Goal: Task Accomplishment & Management: Complete application form

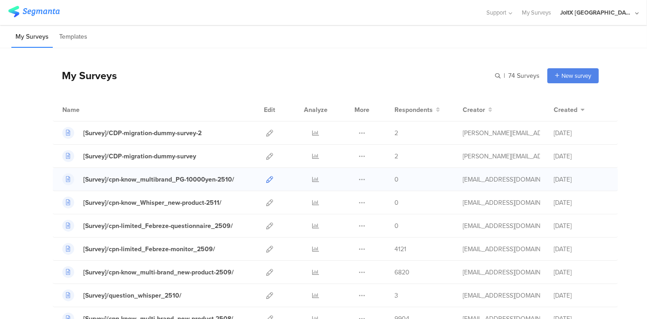
click at [266, 183] on link at bounding box center [269, 179] width 7 height 23
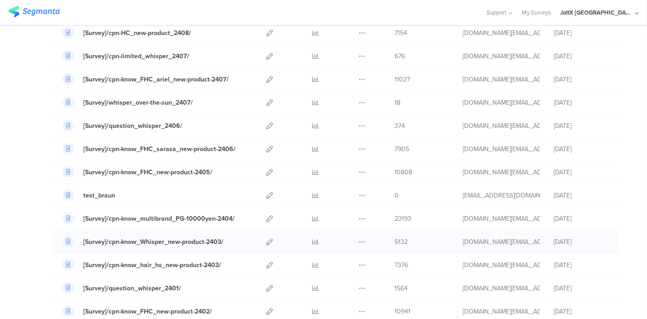
scroll to position [708, 0]
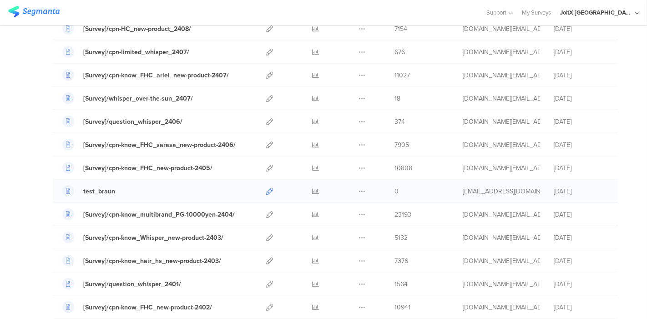
click at [266, 188] on icon at bounding box center [269, 191] width 7 height 7
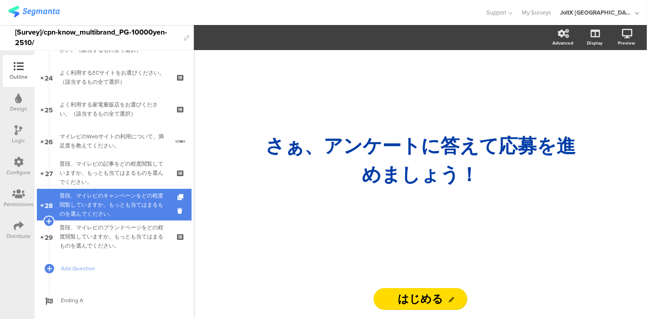
scroll to position [775, 0]
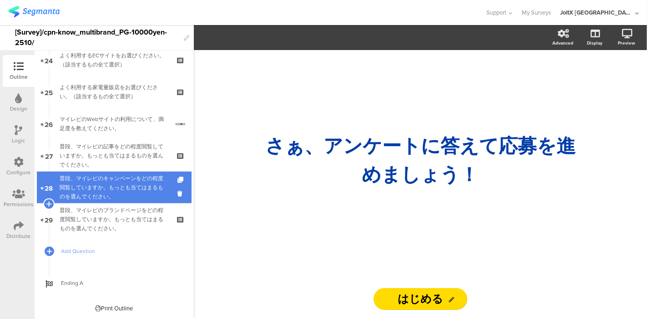
click at [121, 180] on div "普段、マイレピのキャンペーンをどの程度閲覧していますか。もっとも当てはまるものを選んでください。" at bounding box center [114, 187] width 109 height 27
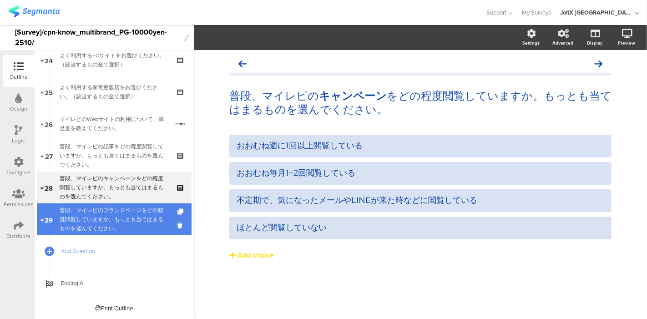
click at [115, 211] on div "普段、マイレピのブランドページをどの程度閲覧していますか。もっとも当てはまるものを選んでください。" at bounding box center [114, 219] width 109 height 27
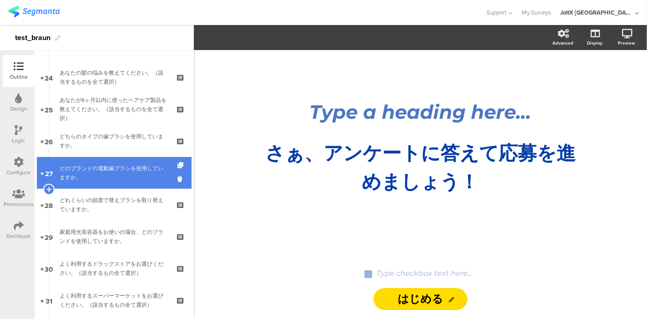
scroll to position [935, 0]
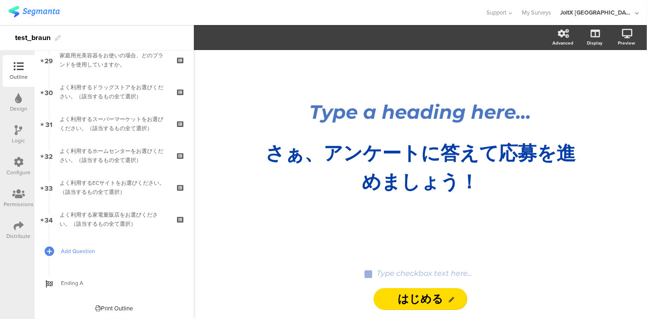
click at [78, 249] on span "Add Question" at bounding box center [119, 251] width 116 height 9
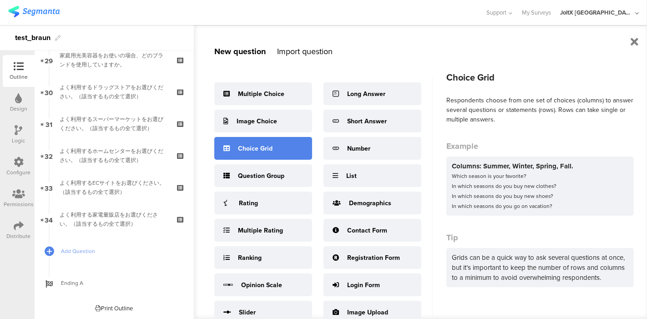
click at [265, 152] on div "Choice Grid" at bounding box center [255, 149] width 35 height 10
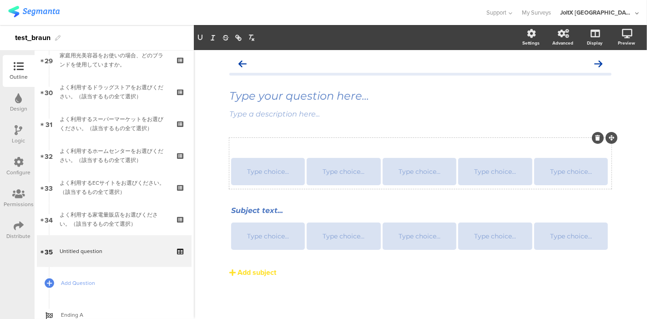
click at [281, 147] on div "Subject text..." at bounding box center [420, 146] width 383 height 15
drag, startPoint x: 287, startPoint y: 176, endPoint x: 294, endPoint y: 175, distance: 7.4
click at [288, 176] on div "Type choice..." at bounding box center [268, 171] width 71 height 27
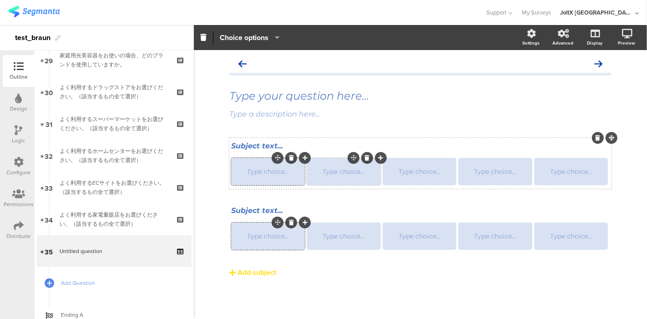
click at [339, 181] on div "Type choice..." at bounding box center [343, 171] width 71 height 27
click at [287, 175] on div "Type choice..." at bounding box center [268, 171] width 71 height 27
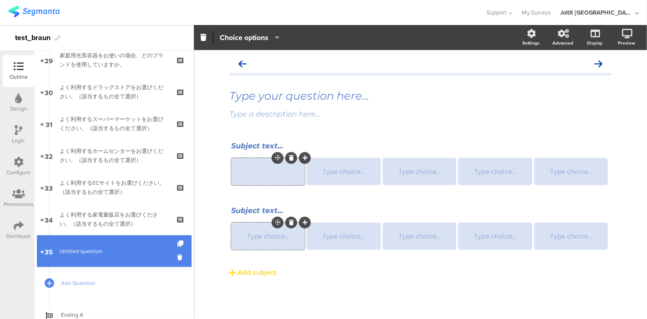
click at [138, 247] on span "Untitled question" at bounding box center [114, 251] width 109 height 9
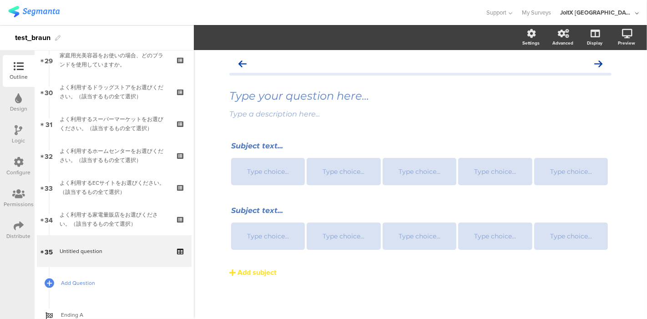
click at [95, 279] on span "Add Question" at bounding box center [119, 282] width 116 height 9
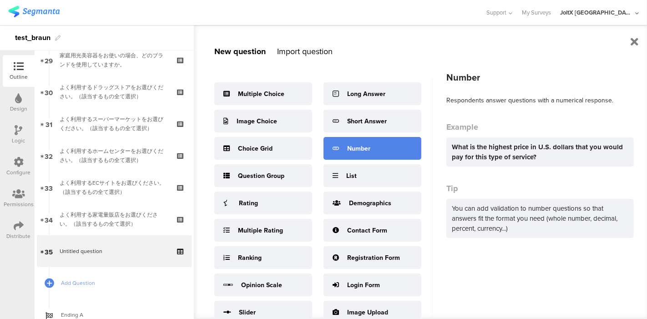
click at [345, 148] on div "Number" at bounding box center [373, 148] width 98 height 23
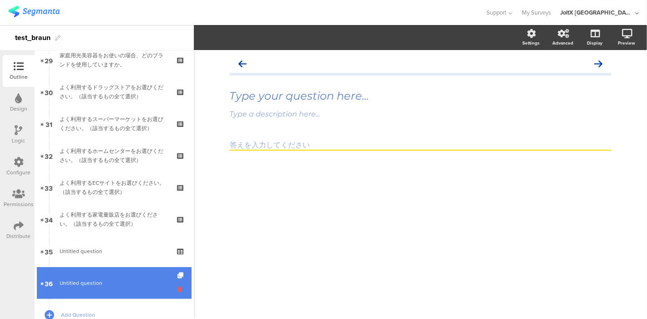
click at [177, 287] on icon at bounding box center [181, 289] width 8 height 9
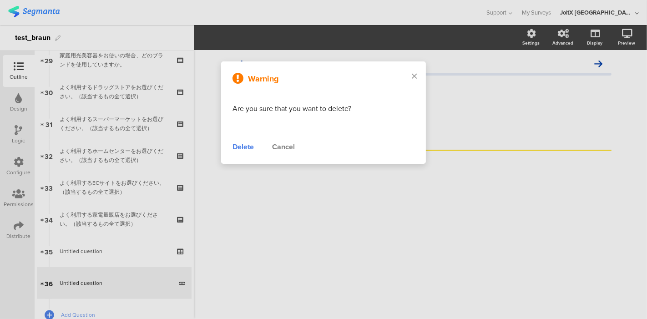
click at [242, 147] on div "Delete" at bounding box center [243, 147] width 21 height 11
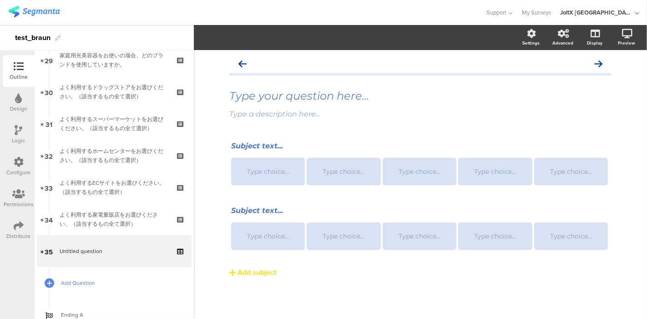
click at [75, 280] on span "Add Question" at bounding box center [119, 282] width 116 height 9
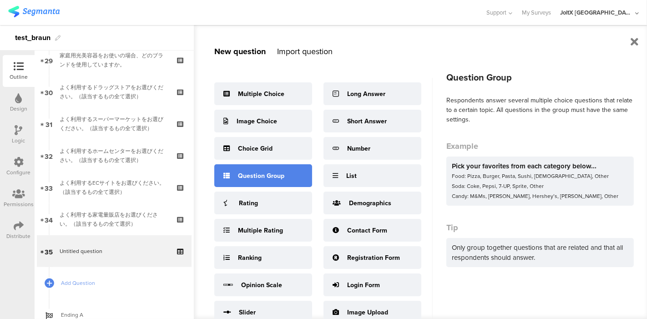
click at [251, 175] on div "Question Group" at bounding box center [261, 176] width 46 height 10
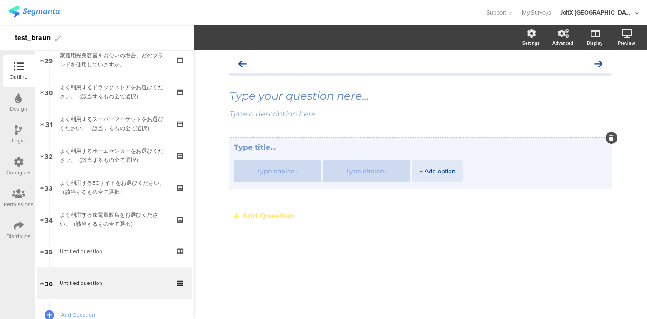
click at [420, 171] on div "+ Add option" at bounding box center [438, 171] width 36 height 23
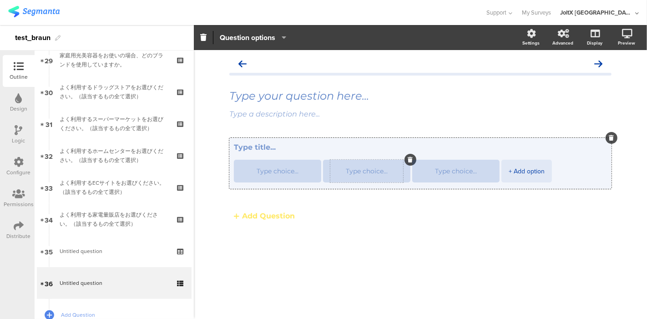
click at [359, 172] on textarea at bounding box center [366, 171] width 73 height 7
click at [509, 173] on div "+ Add option" at bounding box center [527, 171] width 36 height 23
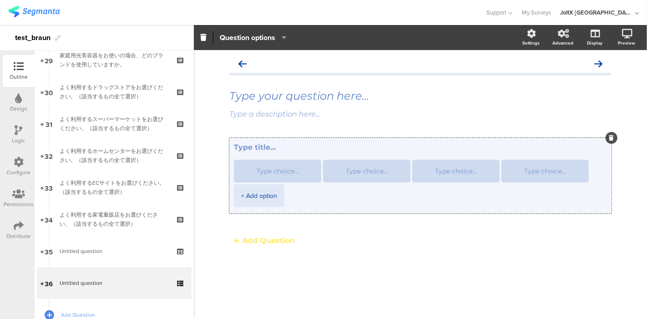
click at [277, 198] on li "+ Add option" at bounding box center [259, 195] width 51 height 23
click at [268, 196] on div "+ Add option" at bounding box center [259, 195] width 36 height 23
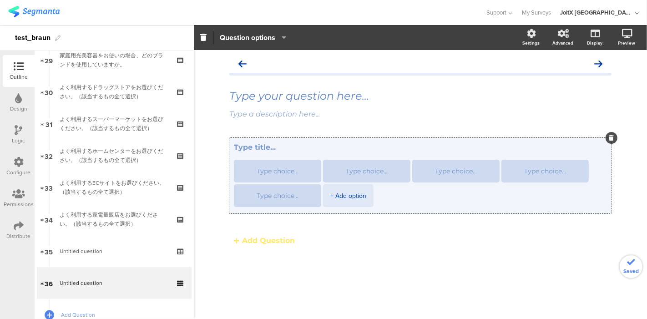
click at [340, 200] on div "+ Add option" at bounding box center [348, 195] width 36 height 23
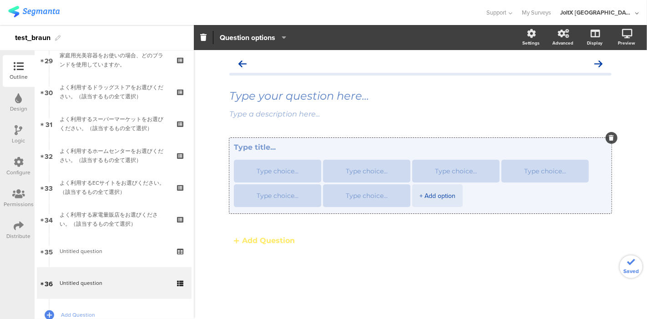
click at [428, 192] on div "+ Add option" at bounding box center [438, 195] width 36 height 23
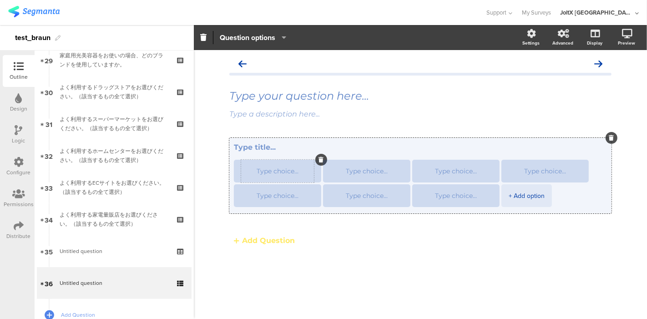
click at [278, 169] on textarea at bounding box center [277, 171] width 73 height 7
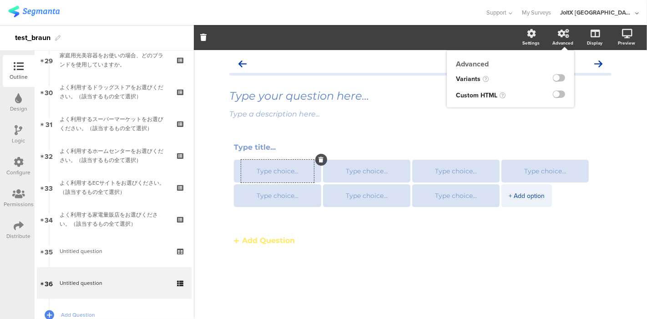
click at [567, 36] on icon at bounding box center [563, 33] width 11 height 9
click at [536, 37] on div "Settings" at bounding box center [536, 37] width 32 height 23
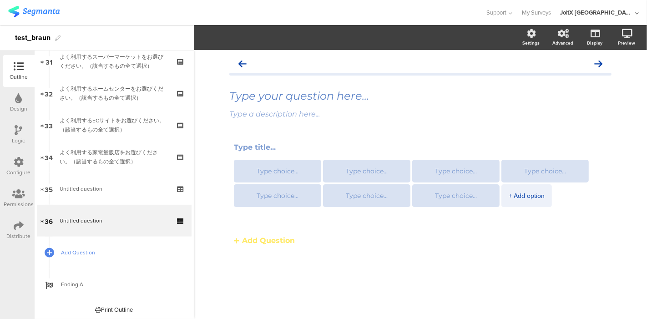
scroll to position [998, 0]
click at [84, 250] on span "Add Question" at bounding box center [119, 251] width 116 height 9
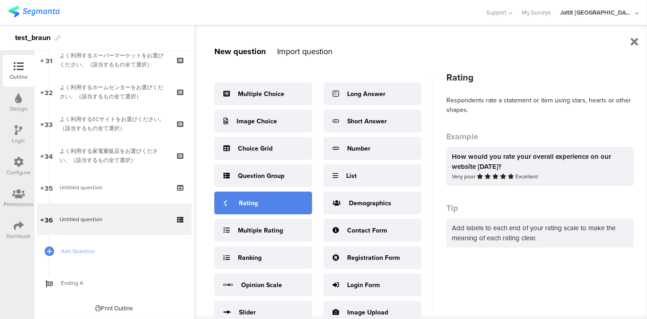
click at [244, 202] on div "Rating" at bounding box center [248, 203] width 19 height 10
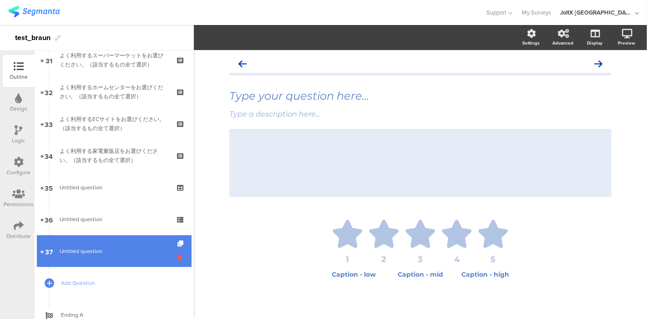
click at [177, 255] on icon at bounding box center [181, 257] width 8 height 9
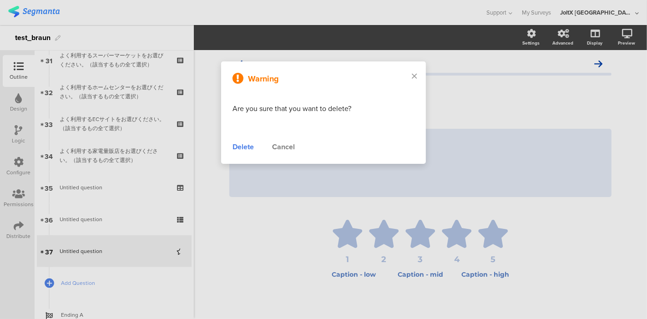
click at [252, 146] on div "Delete" at bounding box center [243, 147] width 21 height 11
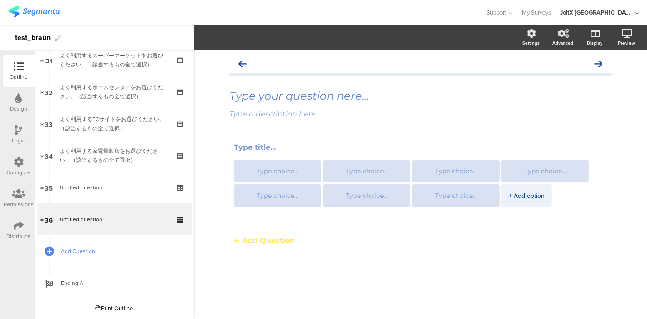
click at [83, 250] on span "Add Question" at bounding box center [119, 251] width 116 height 9
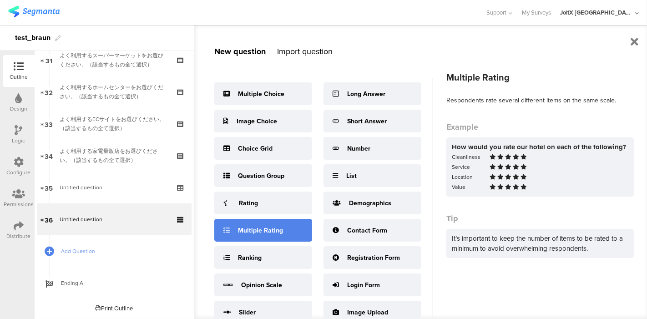
click at [247, 231] on div "Multiple Rating" at bounding box center [260, 231] width 45 height 10
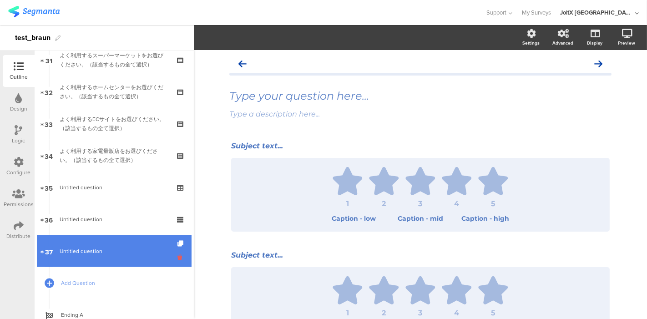
click at [177, 253] on icon at bounding box center [181, 257] width 8 height 9
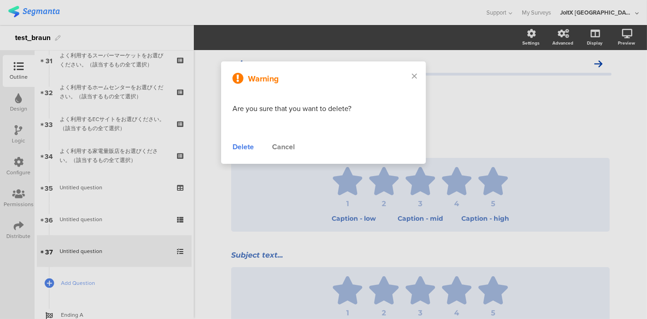
click at [241, 152] on div "Warning Are you sure that you want to delete? Delete Cancel" at bounding box center [323, 112] width 205 height 102
click at [242, 144] on div "Delete" at bounding box center [243, 147] width 21 height 11
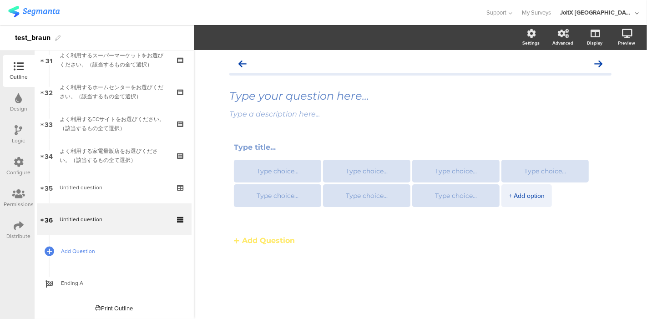
click at [81, 249] on span "Add Question" at bounding box center [119, 251] width 116 height 9
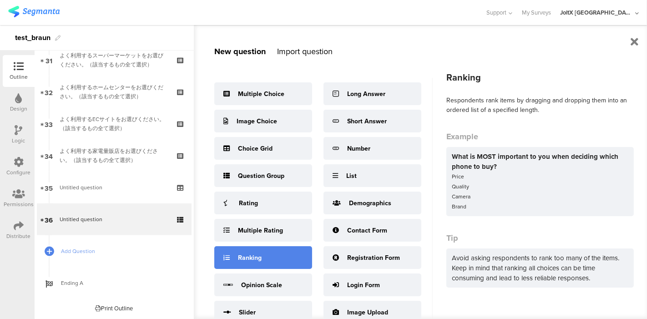
click at [256, 259] on div "Ranking" at bounding box center [250, 258] width 24 height 10
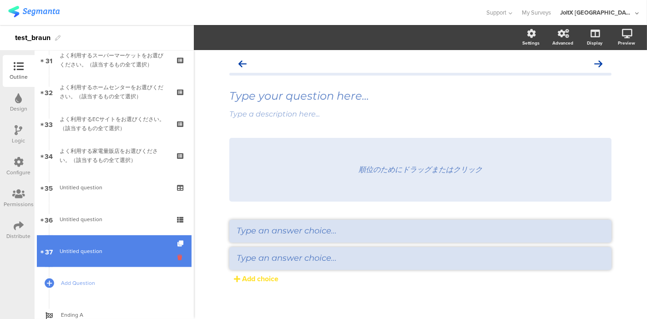
click at [177, 253] on icon at bounding box center [181, 257] width 8 height 9
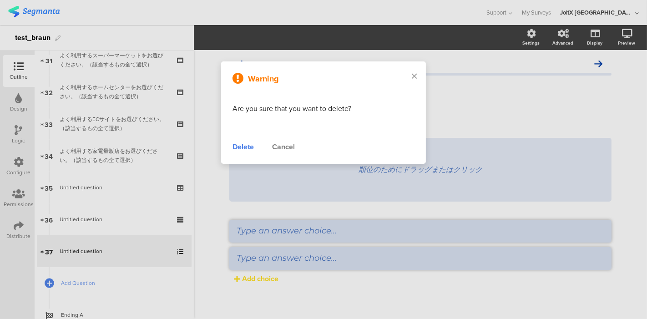
click at [240, 143] on div "Delete" at bounding box center [243, 147] width 21 height 11
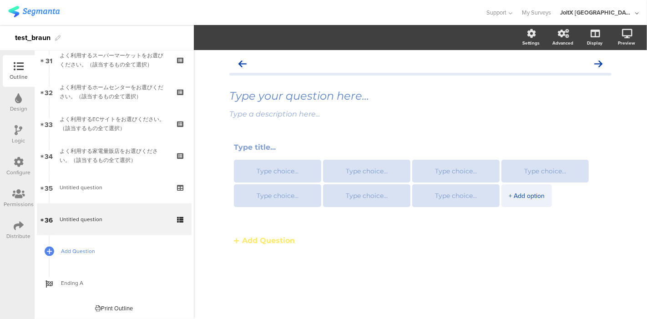
click at [82, 252] on span "Add Question" at bounding box center [119, 251] width 116 height 9
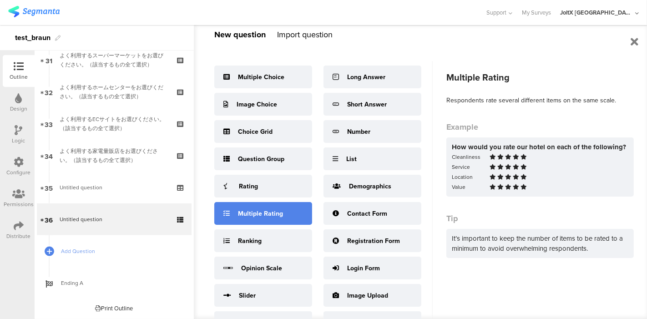
scroll to position [31, 0]
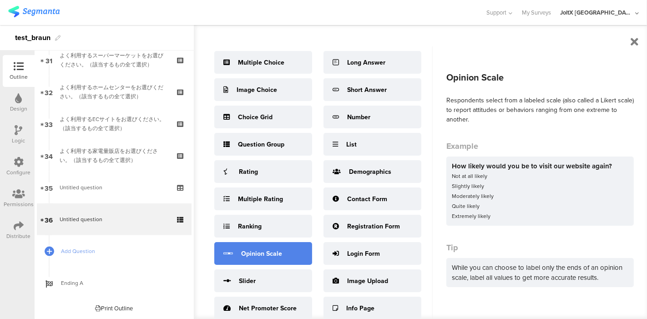
click at [254, 252] on div "Opinion Scale" at bounding box center [261, 254] width 41 height 10
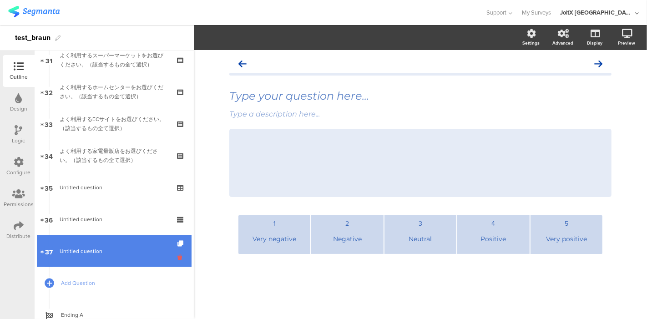
click at [177, 255] on icon at bounding box center [181, 257] width 8 height 9
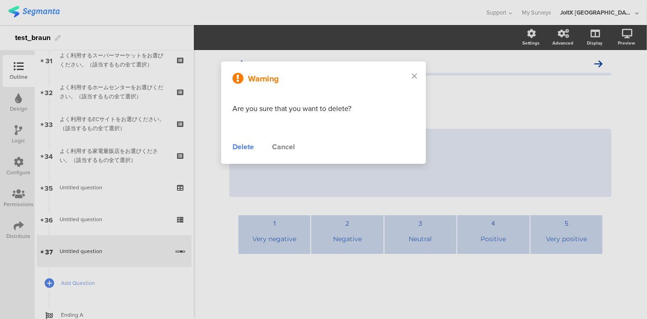
click at [255, 143] on div "Delete Cancel" at bounding box center [324, 147] width 182 height 11
click at [246, 145] on div "Delete" at bounding box center [243, 147] width 21 height 11
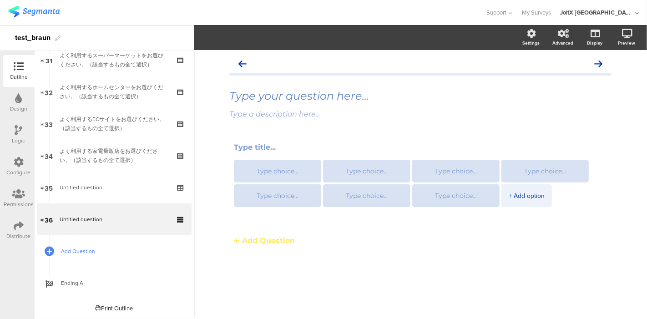
click at [70, 248] on span "Add Question" at bounding box center [119, 251] width 116 height 9
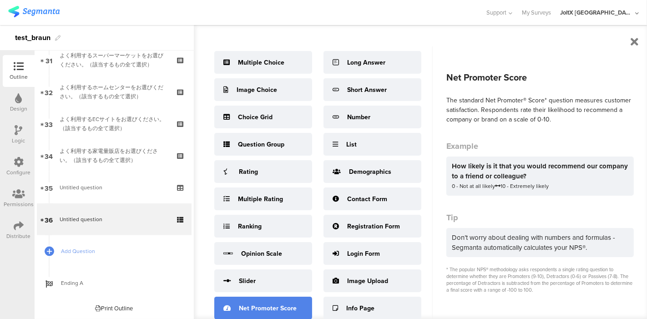
click at [244, 304] on div "Net Promoter Score" at bounding box center [268, 309] width 58 height 10
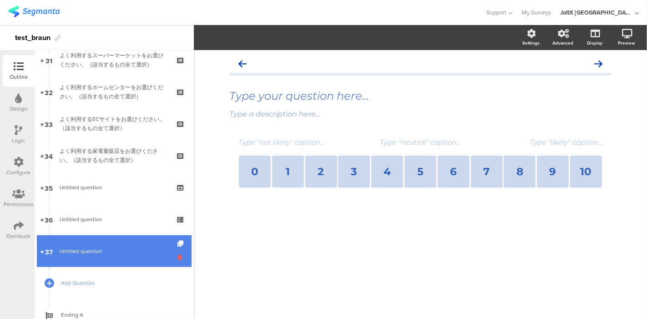
click at [177, 258] on icon at bounding box center [181, 257] width 8 height 9
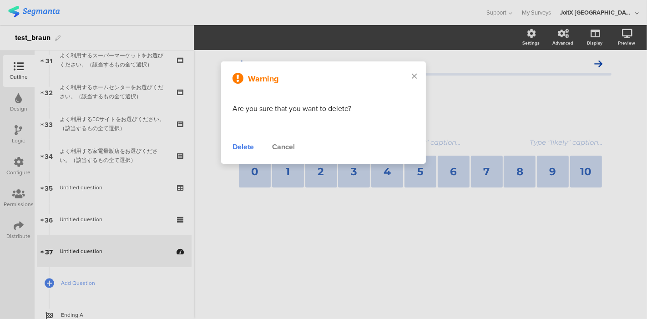
click at [248, 149] on div "Delete" at bounding box center [243, 147] width 21 height 11
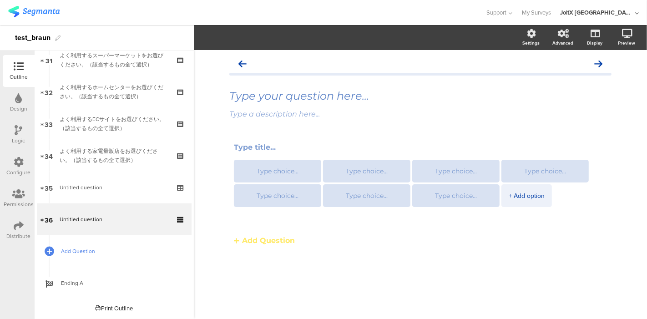
click at [83, 251] on span "Add Question" at bounding box center [119, 251] width 116 height 9
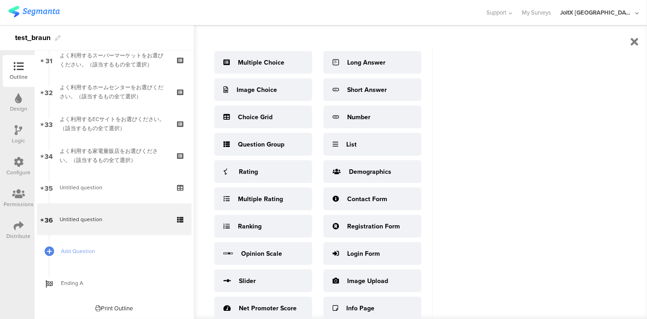
scroll to position [8, 0]
drag, startPoint x: 430, startPoint y: 230, endPoint x: 429, endPoint y: 237, distance: 6.5
click at [429, 237] on div "Multiple Choice Image Choice Choice Grid Question Group Rating Multiple Rating …" at bounding box center [323, 182] width 218 height 273
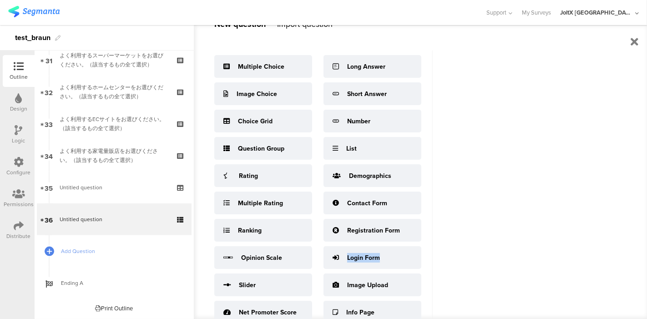
scroll to position [31, 0]
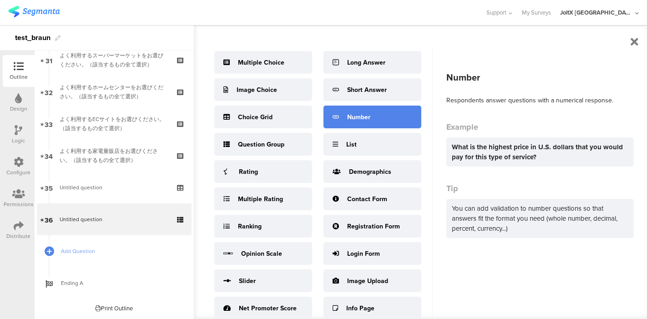
click at [366, 112] on div "Number" at bounding box center [358, 117] width 23 height 10
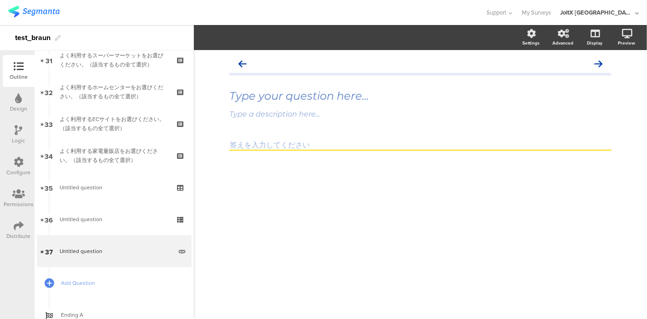
click at [301, 144] on input "number" at bounding box center [420, 145] width 382 height 10
click at [264, 139] on div "Type your question here... Type a description here..." at bounding box center [420, 119] width 382 height 128
click at [257, 148] on input "number" at bounding box center [420, 145] width 382 height 10
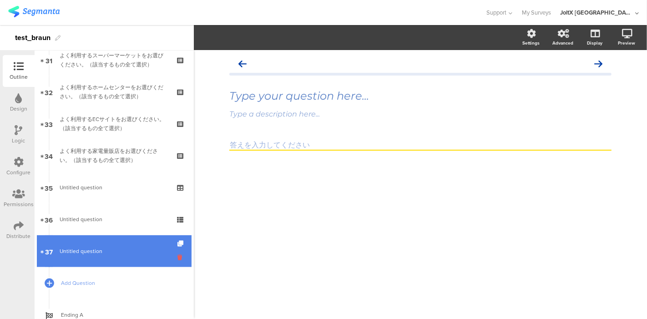
click at [177, 257] on icon at bounding box center [181, 257] width 8 height 9
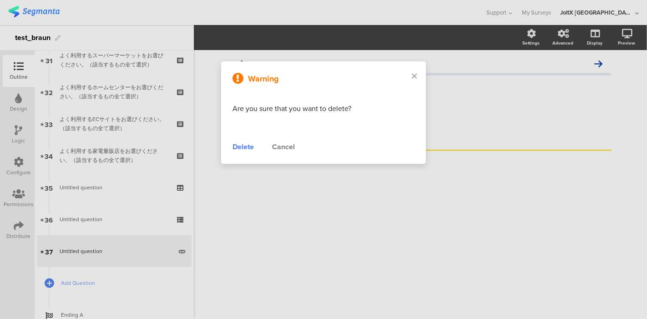
click at [248, 148] on div "Delete" at bounding box center [243, 147] width 21 height 11
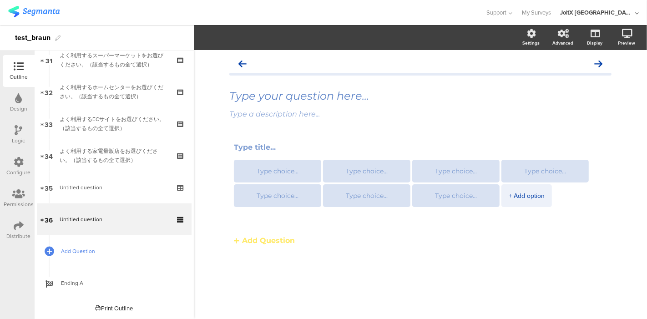
click at [96, 249] on span "Add Question" at bounding box center [119, 251] width 116 height 9
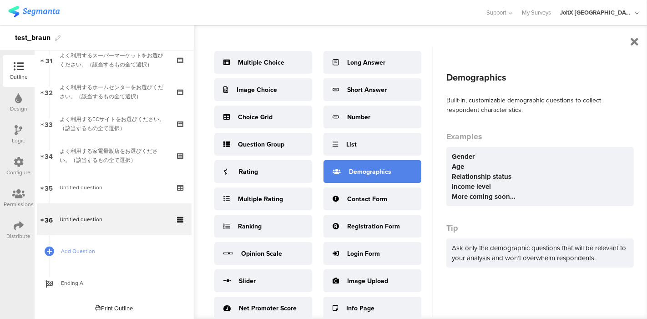
click at [359, 172] on div "Demographics" at bounding box center [370, 172] width 42 height 10
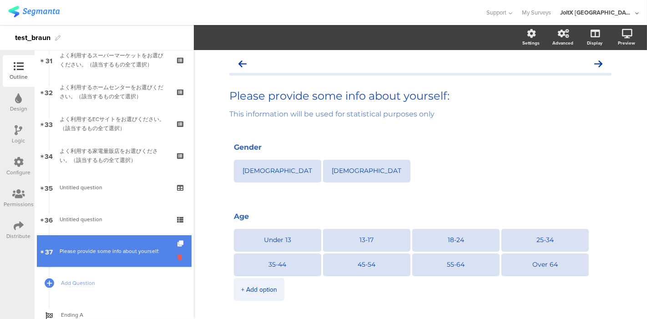
click at [177, 258] on icon at bounding box center [181, 257] width 8 height 9
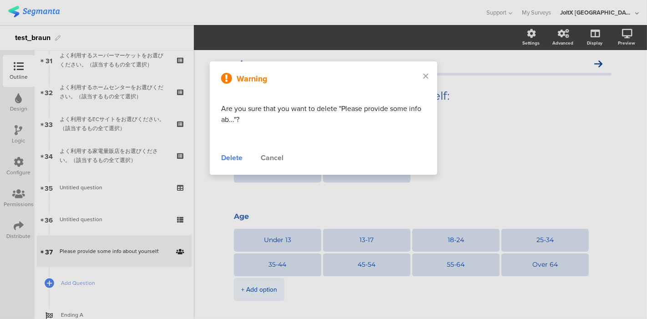
click at [237, 160] on div "Delete" at bounding box center [231, 157] width 21 height 11
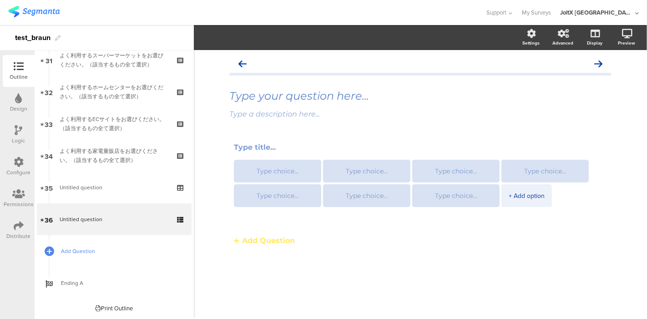
click at [83, 249] on span "Add Question" at bounding box center [119, 251] width 116 height 9
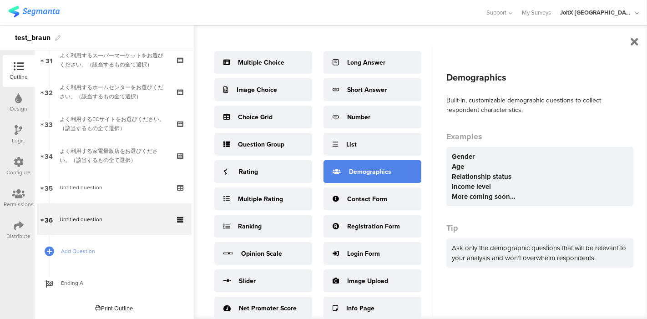
click at [363, 175] on div "Demographics" at bounding box center [370, 172] width 42 height 10
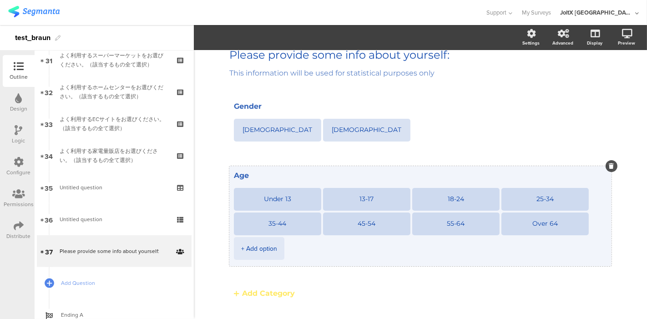
scroll to position [51, 0]
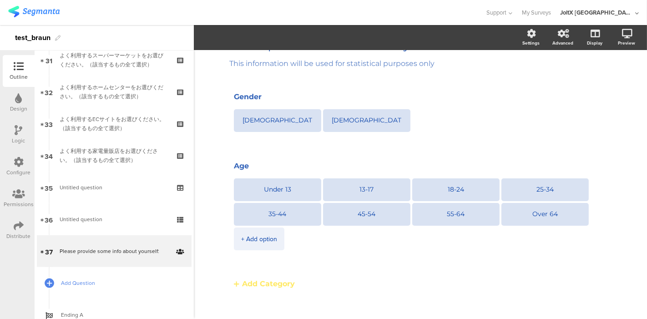
click at [95, 278] on span "Add Question" at bounding box center [119, 282] width 116 height 9
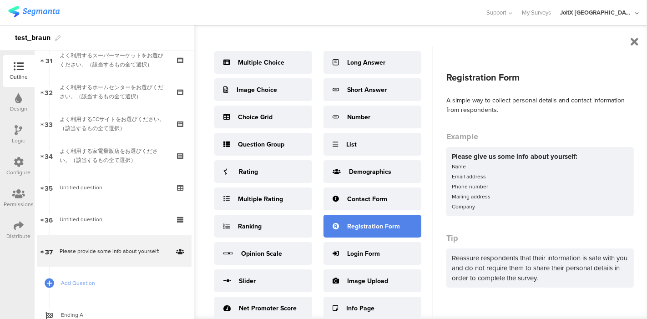
click at [361, 229] on div "Registration Form" at bounding box center [373, 227] width 53 height 10
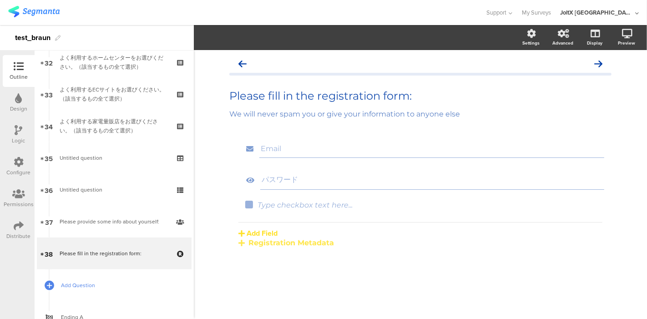
scroll to position [1049, 0]
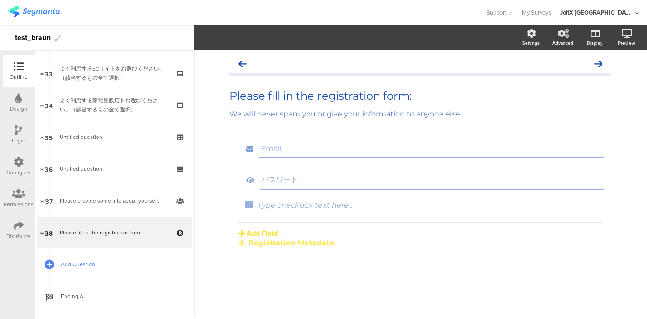
click at [101, 262] on span "Add Question" at bounding box center [119, 264] width 116 height 9
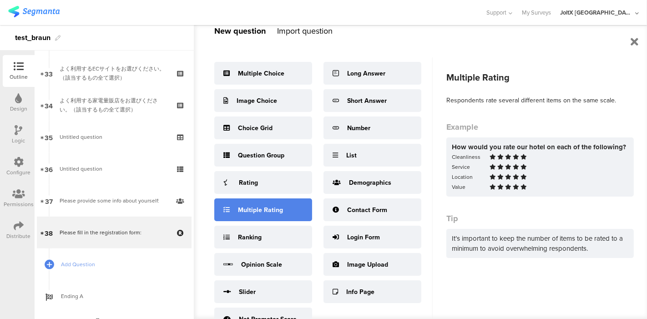
scroll to position [31, 0]
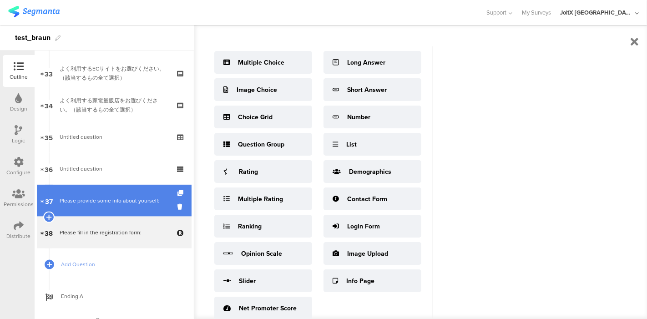
click at [115, 202] on div "Please provide some info about yourself:" at bounding box center [114, 200] width 109 height 9
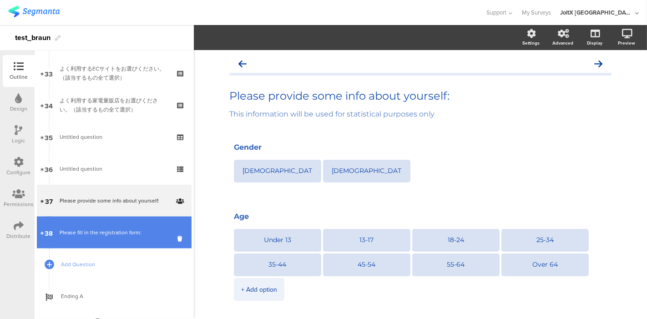
click at [117, 228] on div "Please fill in the registration form:" at bounding box center [114, 232] width 109 height 9
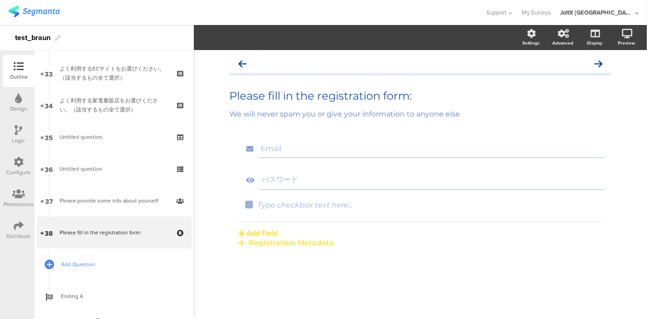
click at [77, 263] on span "Add Question" at bounding box center [119, 264] width 116 height 9
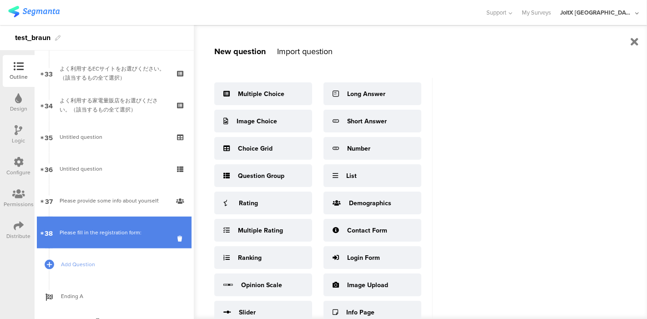
click at [142, 234] on div "Please fill in the registration form:" at bounding box center [114, 232] width 109 height 9
click at [125, 232] on div "Please fill in the registration form:" at bounding box center [114, 232] width 109 height 9
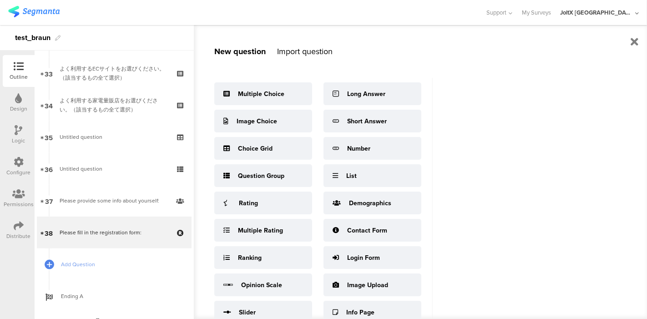
click at [628, 42] on div "New question Import question Multiple Choice Image Choice Choice Grid Question …" at bounding box center [421, 172] width 454 height 294
click at [637, 40] on icon at bounding box center [635, 41] width 8 height 11
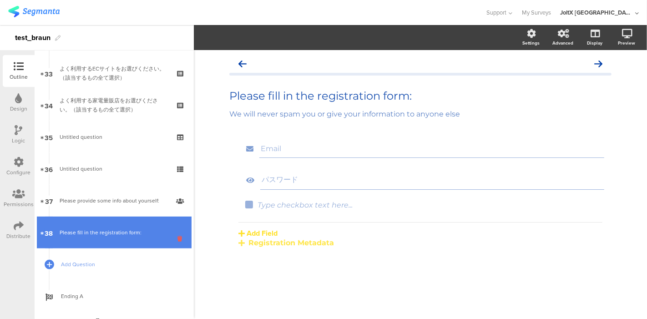
click at [177, 238] on icon at bounding box center [181, 238] width 8 height 9
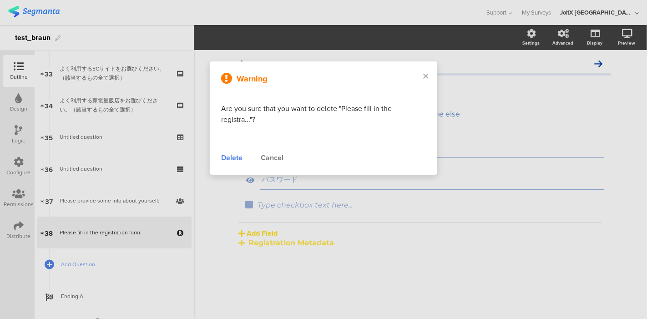
click at [233, 154] on div "Delete" at bounding box center [231, 157] width 21 height 11
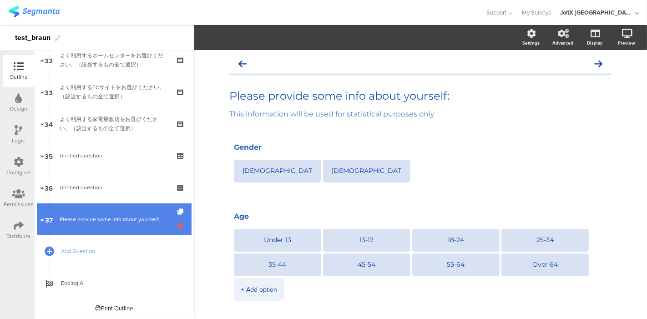
click at [177, 224] on icon at bounding box center [181, 225] width 8 height 9
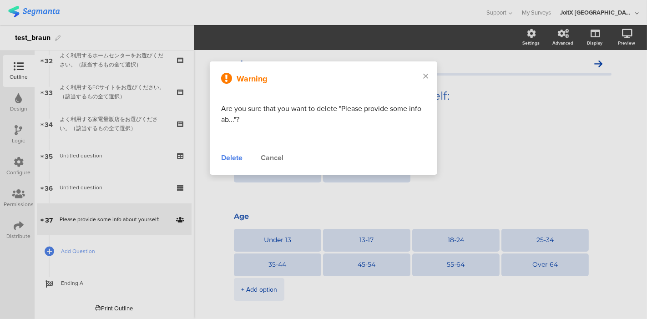
click at [238, 155] on div "Delete" at bounding box center [231, 157] width 21 height 11
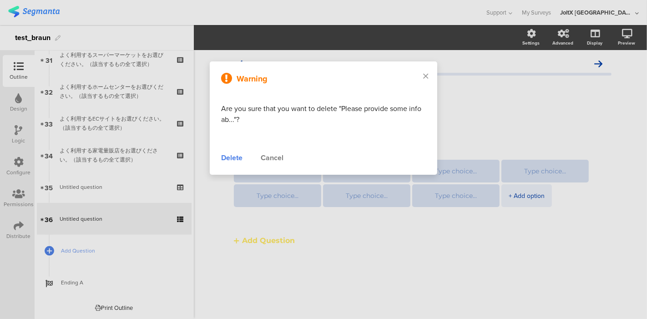
scroll to position [998, 0]
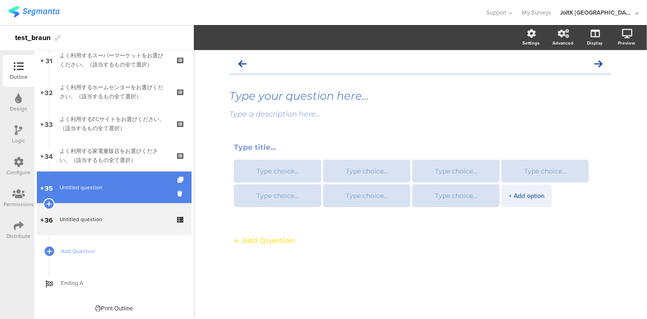
click at [82, 189] on span "Untitled question" at bounding box center [81, 187] width 43 height 8
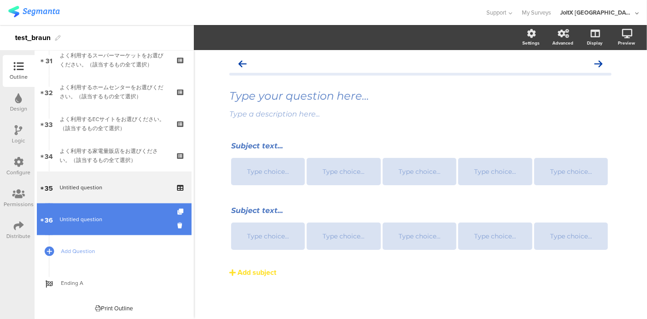
click at [87, 227] on link "36 Untitled question" at bounding box center [114, 219] width 155 height 32
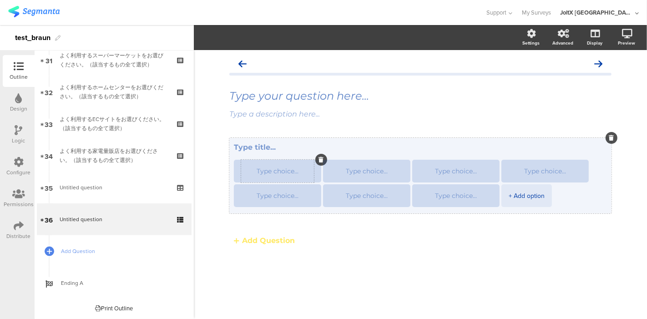
click at [271, 172] on textarea at bounding box center [277, 171] width 73 height 7
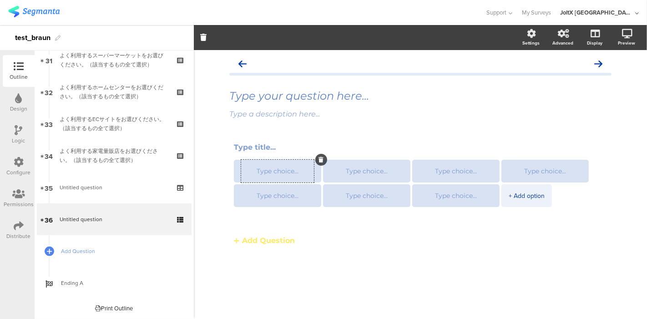
click at [250, 272] on div "+ Add option Add Question" at bounding box center [420, 209] width 382 height 143
click at [244, 263] on div "+ Add option Add Question" at bounding box center [420, 209] width 382 height 143
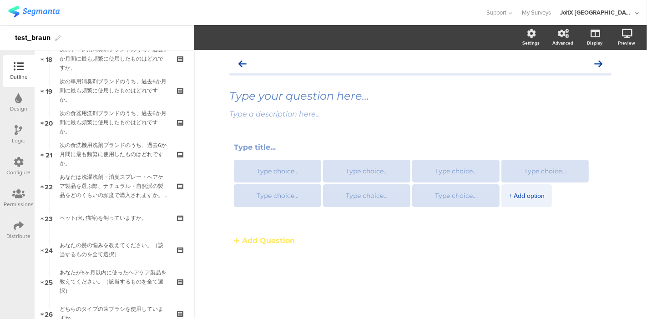
scroll to position [492, 0]
